Goal: Transaction & Acquisition: Purchase product/service

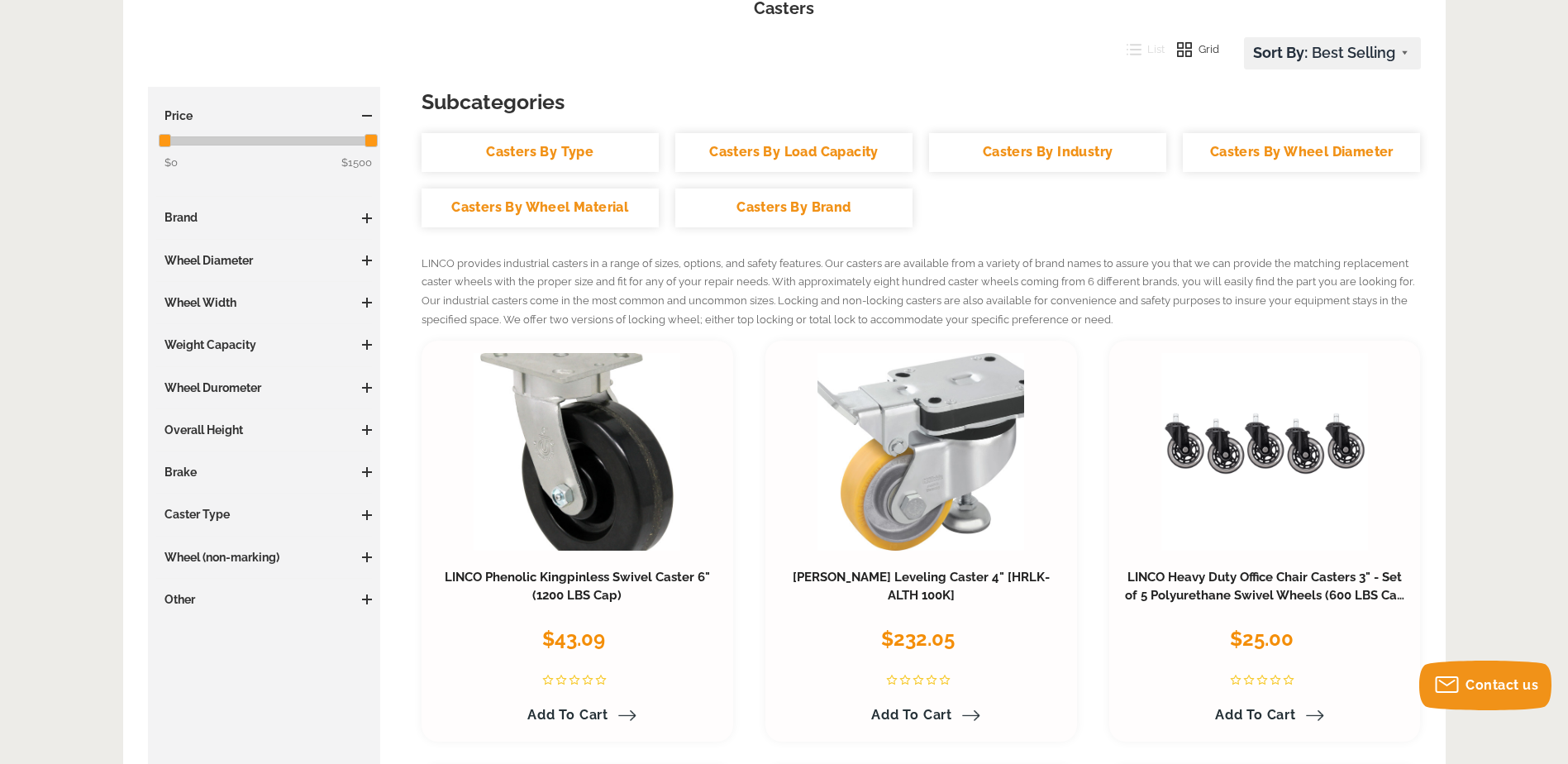
click at [1272, 146] on link "Casters By Wheel Diameter" at bounding box center [1302, 153] width 237 height 39
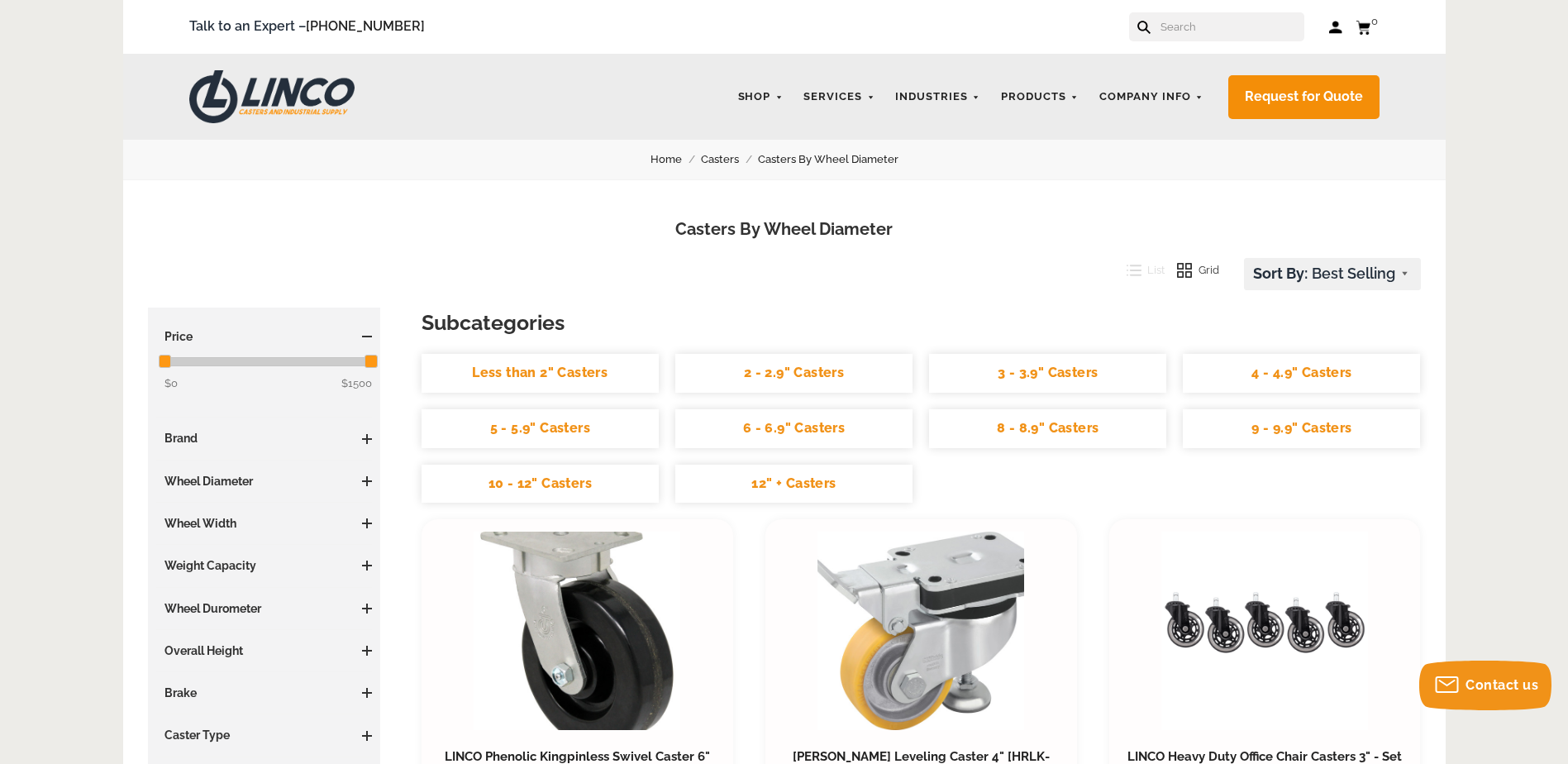
click at [548, 478] on link "10 - 12" Casters" at bounding box center [540, 484] width 237 height 39
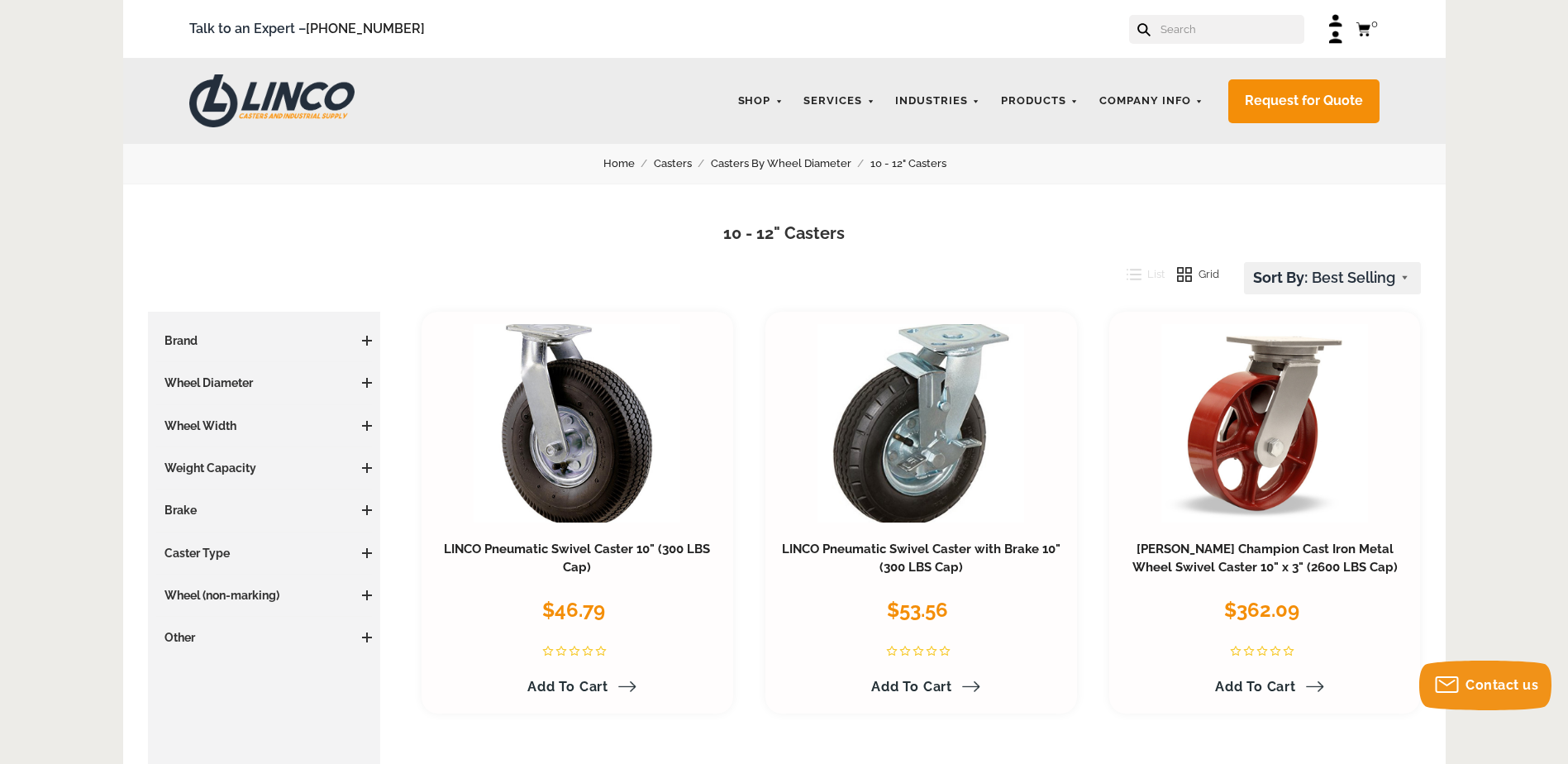
click at [255, 474] on h3 "Weight Capacity" at bounding box center [264, 469] width 216 height 17
click at [358, 469] on h3 "Weight Capacity" at bounding box center [264, 469] width 216 height 17
click at [368, 465] on span at bounding box center [367, 468] width 10 height 10
click at [242, 527] on link "2000 - 4999 LBS (1)" at bounding box center [269, 526] width 208 height 18
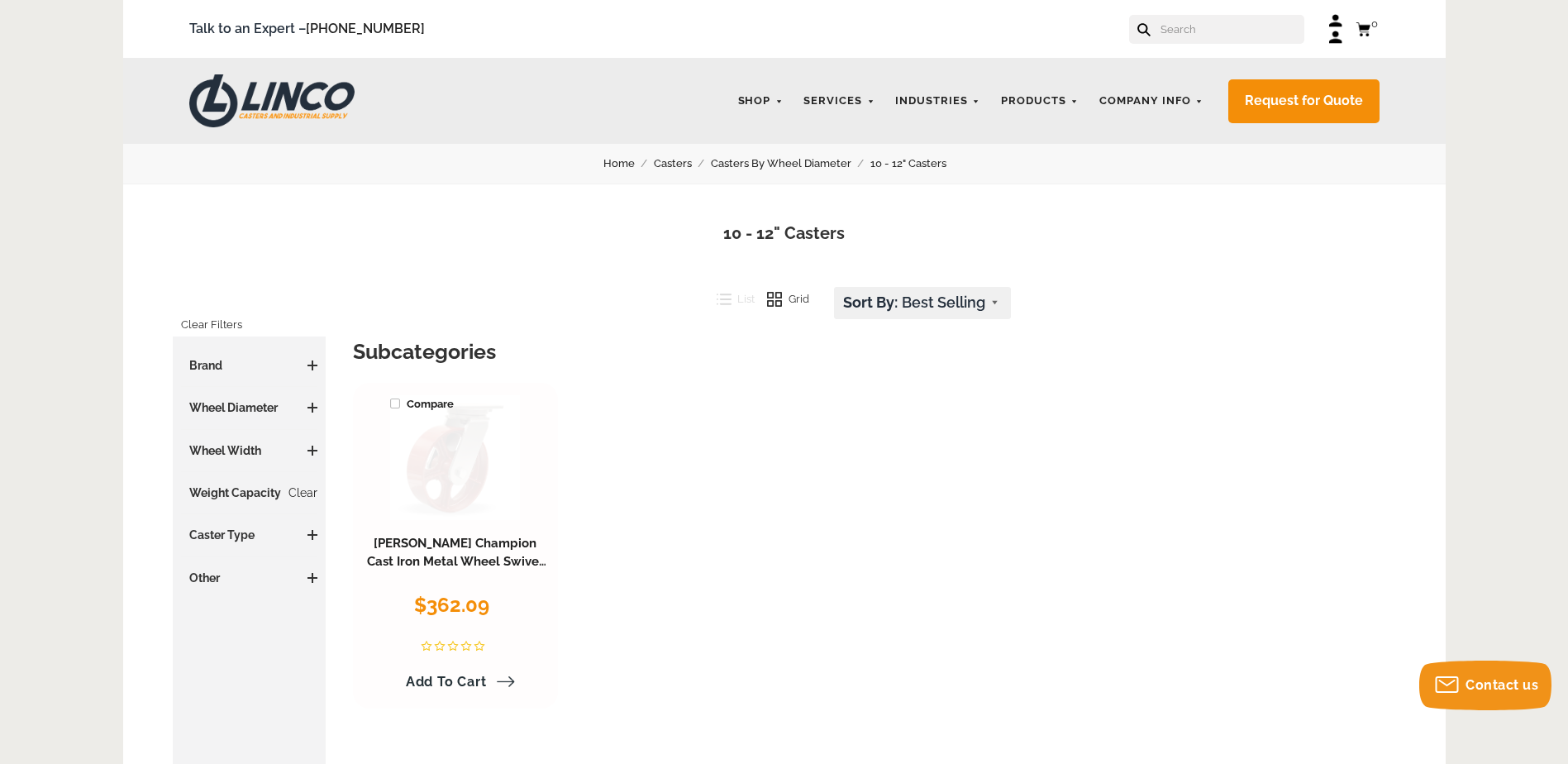
click at [467, 474] on link at bounding box center [455, 457] width 130 height 125
